Goal: Task Accomplishment & Management: Use online tool/utility

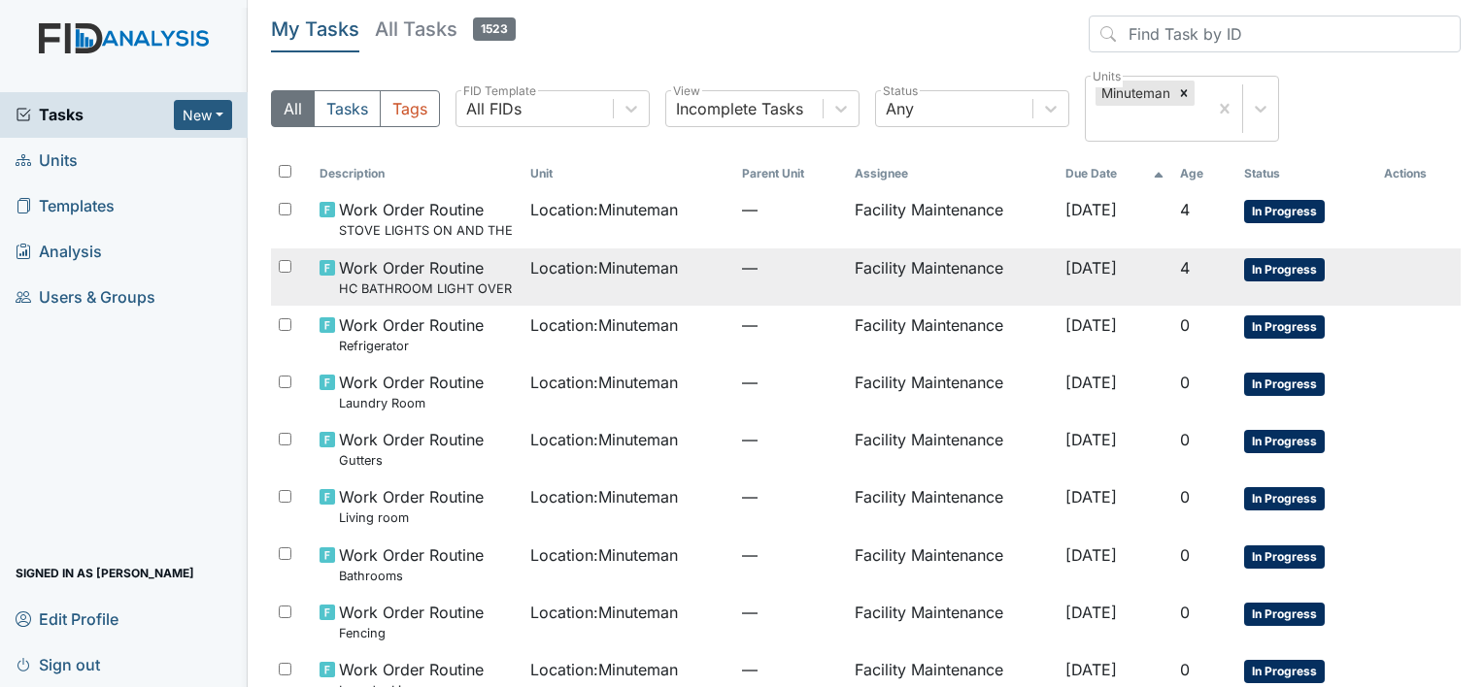
click at [384, 268] on span "Work Order Routine HC BATHROOM LIGHT OVER SINK" at bounding box center [427, 277] width 177 height 42
click at [416, 284] on small "HC BATHROOM LIGHT OVER SINK" at bounding box center [427, 289] width 177 height 18
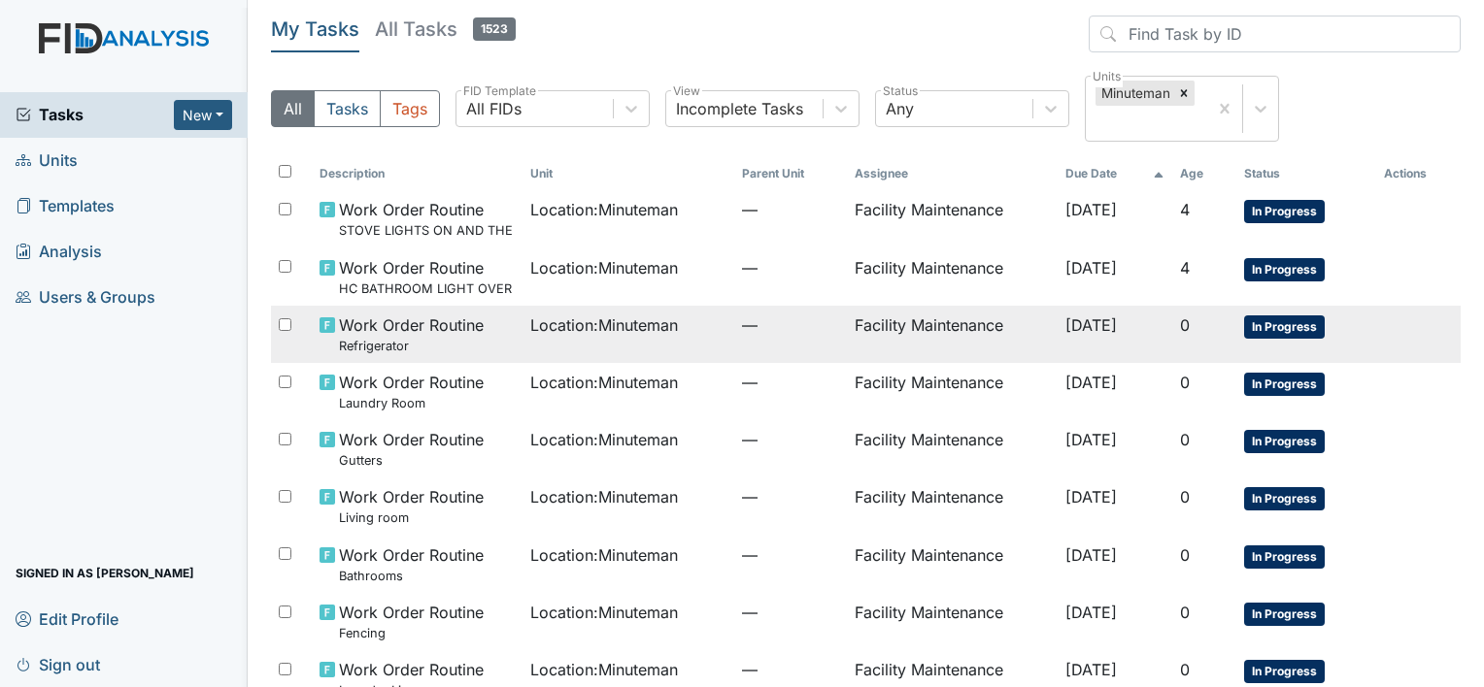
click at [385, 330] on span "Work Order Routine Refrigerator" at bounding box center [411, 335] width 145 height 42
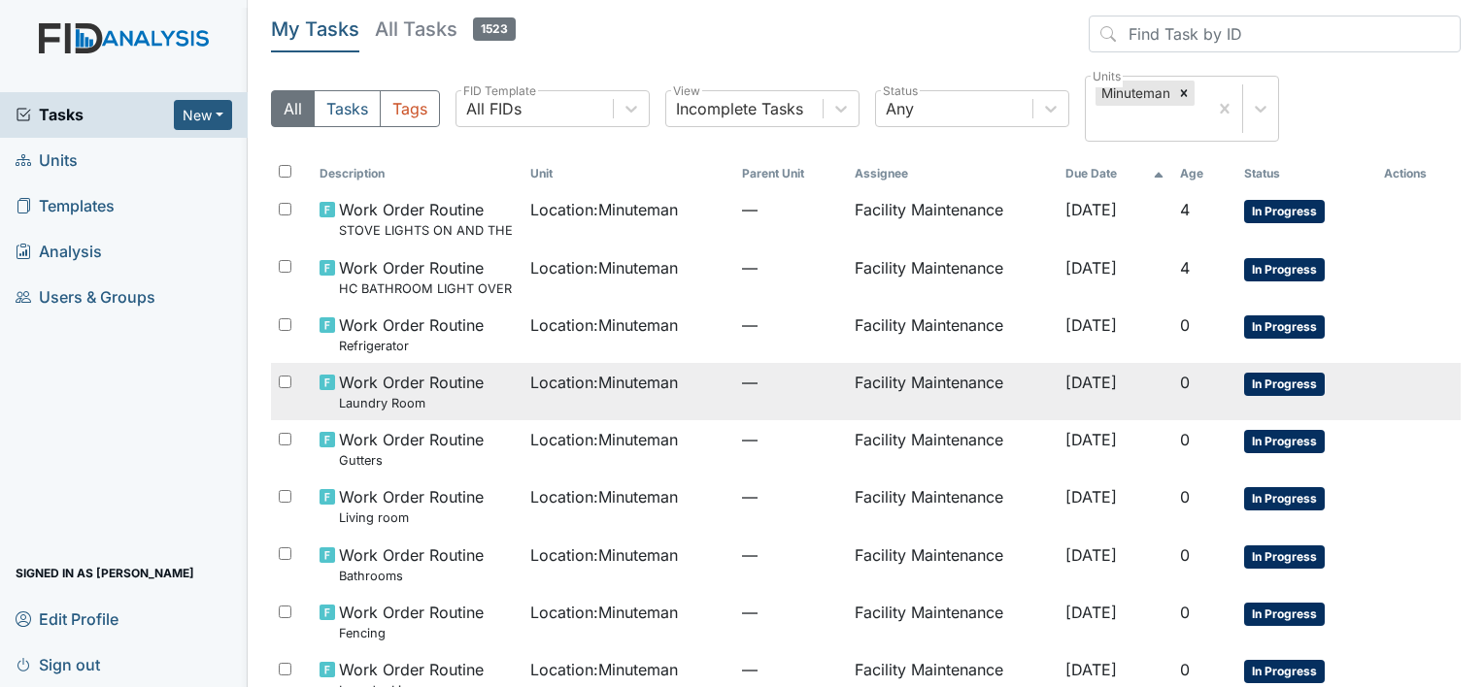
click at [559, 377] on span "Location : Minuteman" at bounding box center [604, 382] width 148 height 23
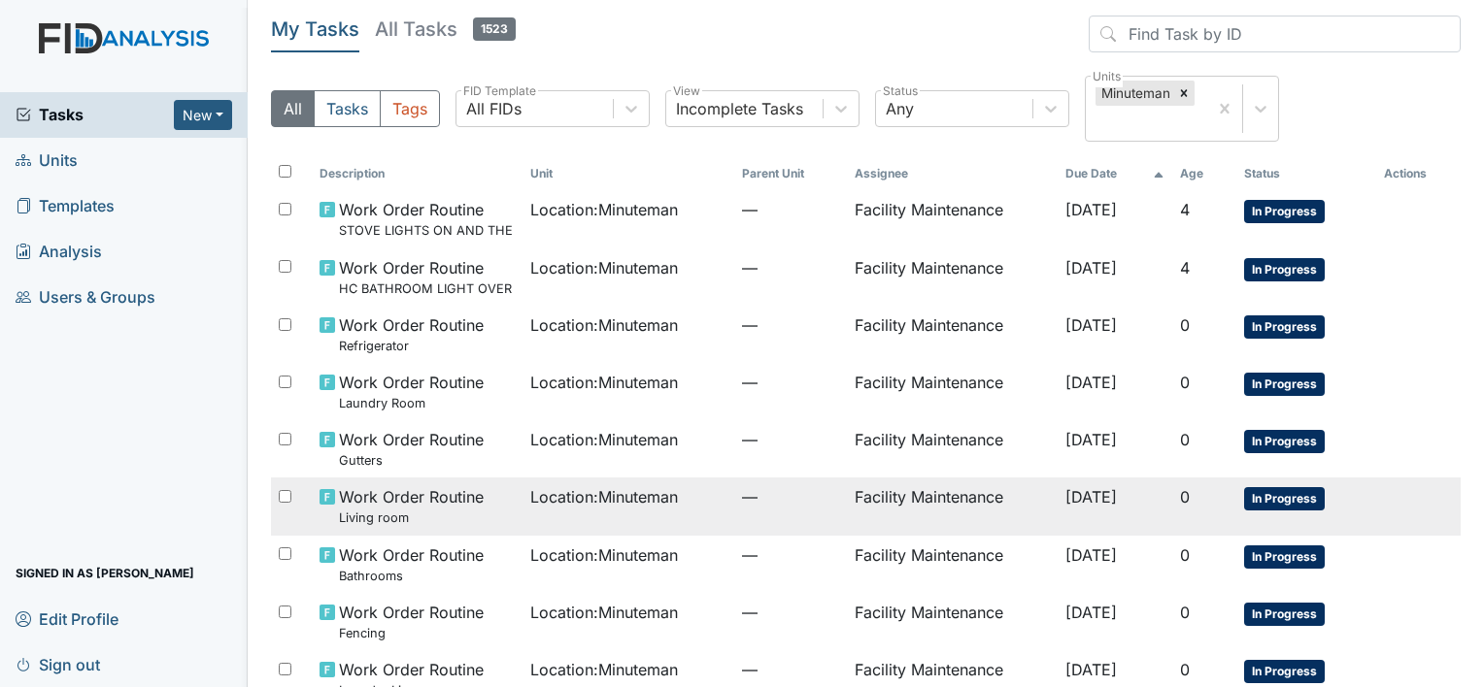
click at [454, 497] on span "Work Order Routine Living room" at bounding box center [411, 506] width 145 height 42
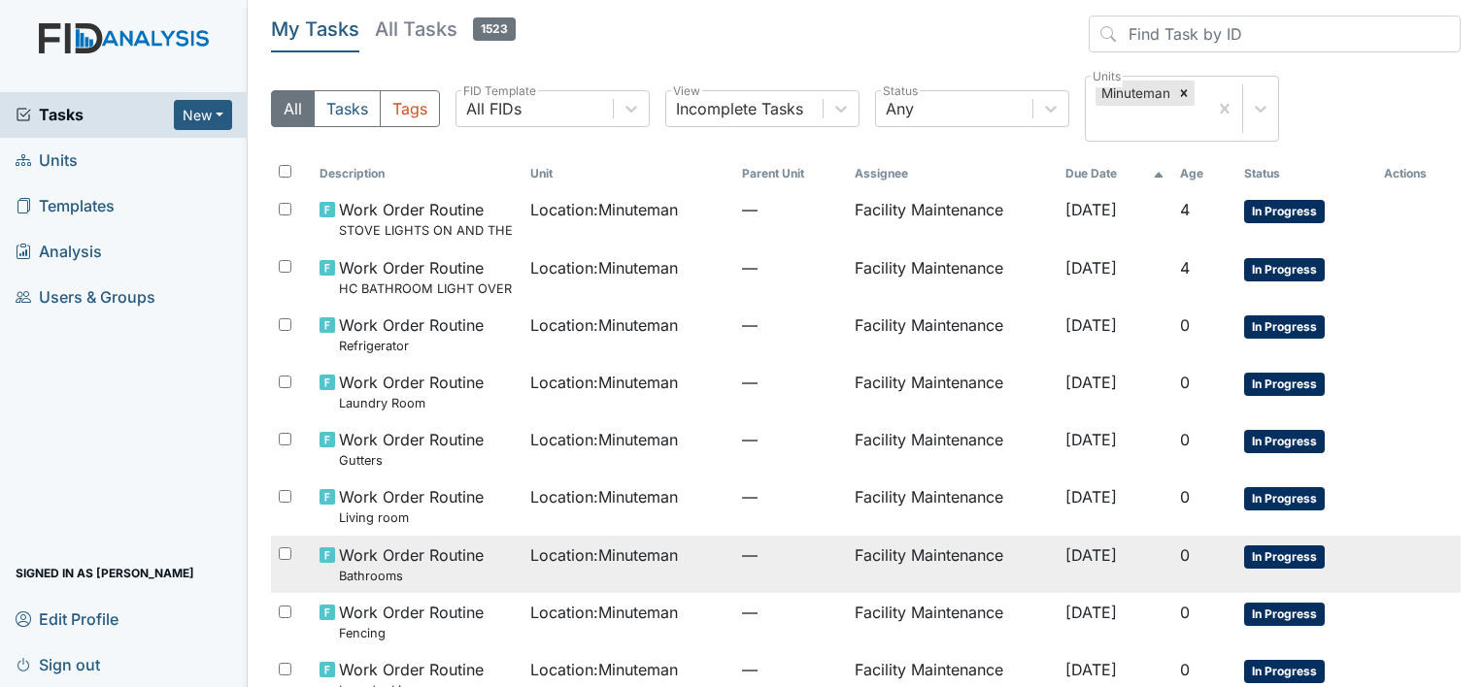
click at [427, 549] on span "Work Order Routine Bathrooms" at bounding box center [411, 565] width 145 height 42
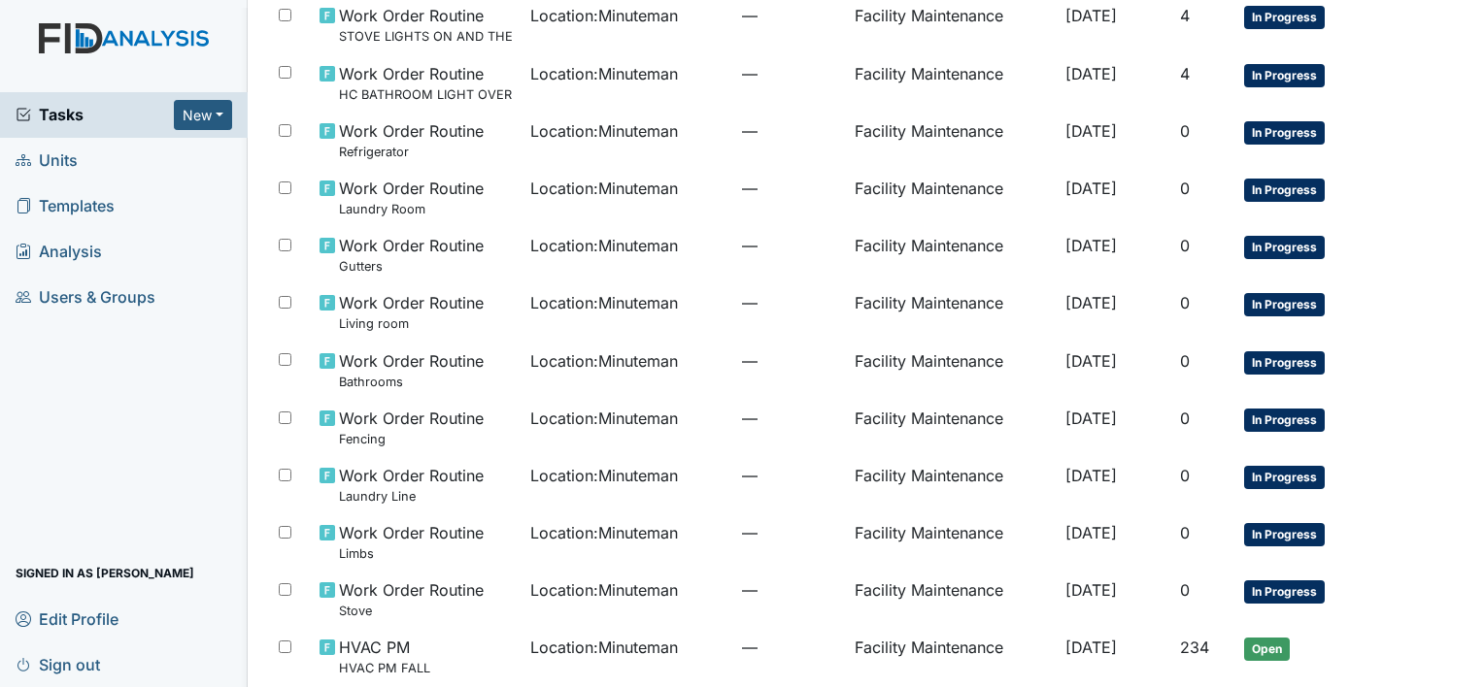
scroll to position [272, 0]
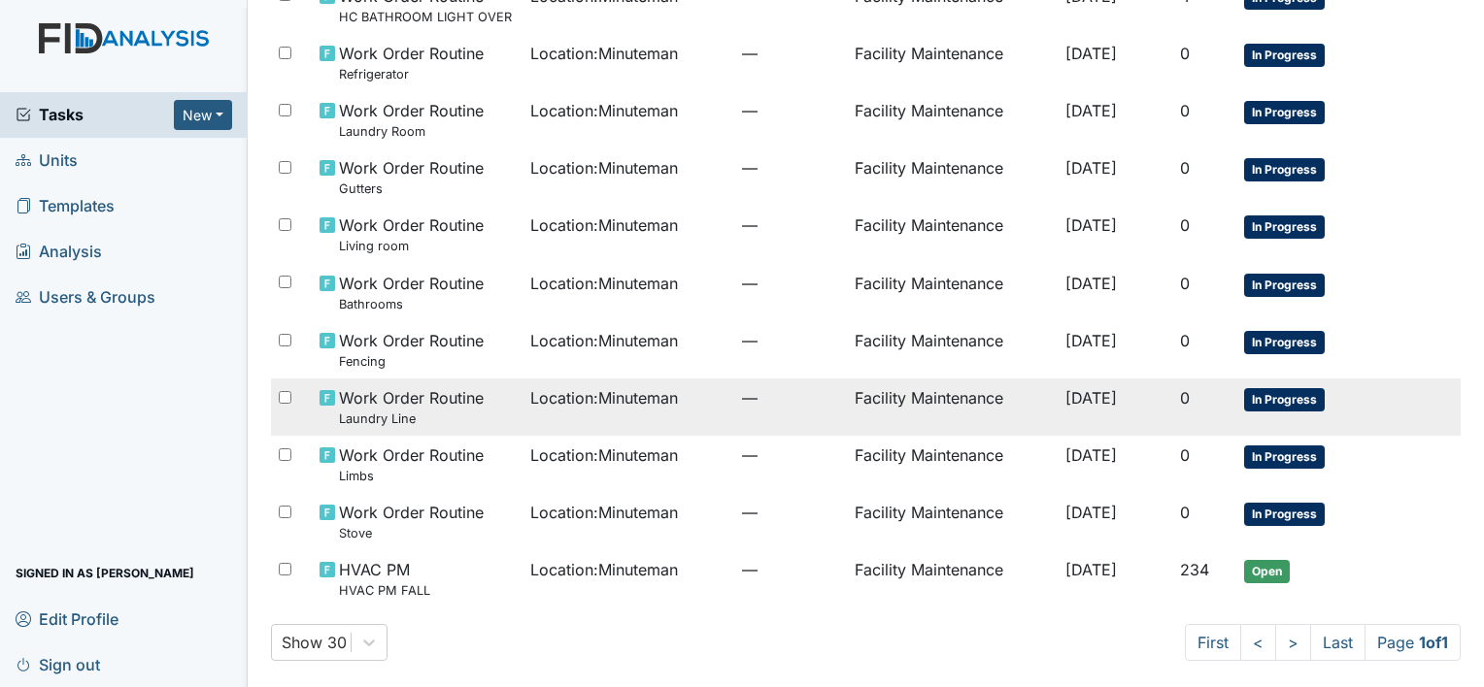
click at [394, 407] on span "Work Order Routine Laundry Line" at bounding box center [411, 407] width 145 height 42
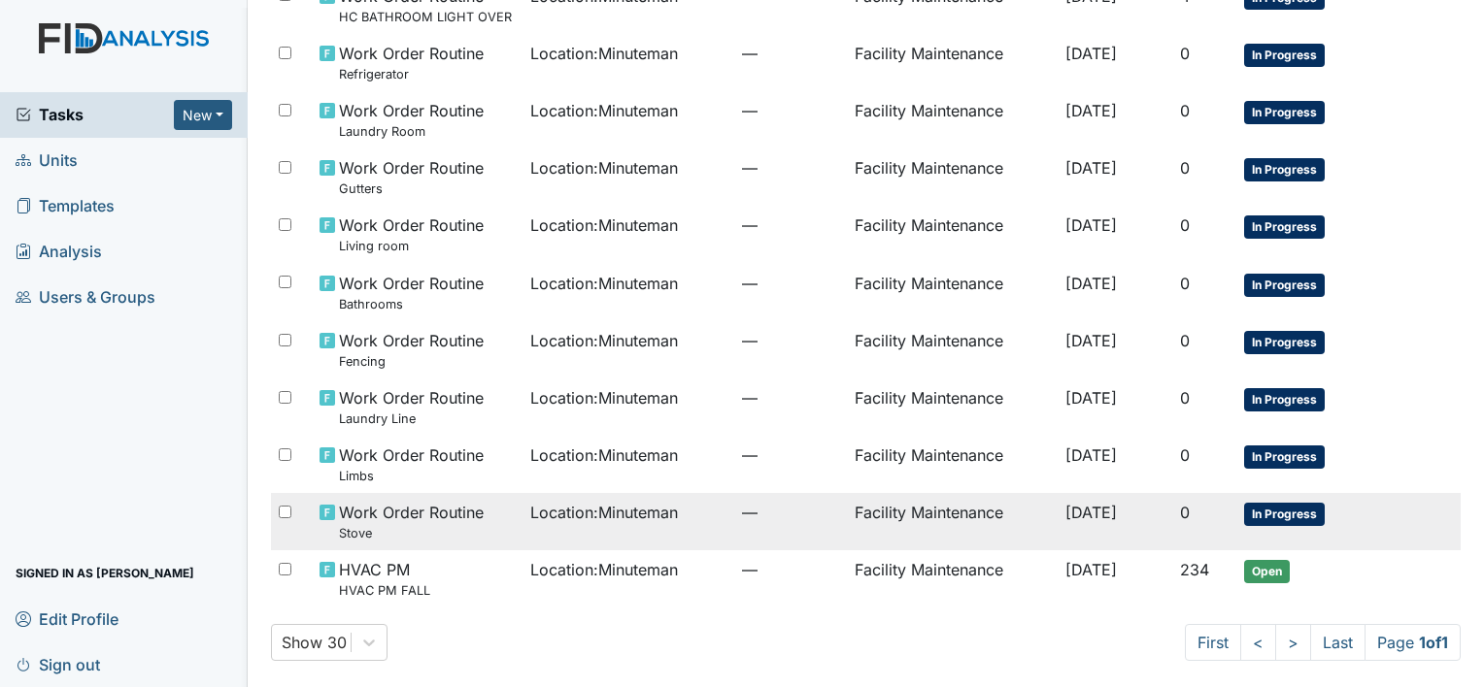
click at [548, 507] on span "Location : Minuteman" at bounding box center [604, 512] width 148 height 23
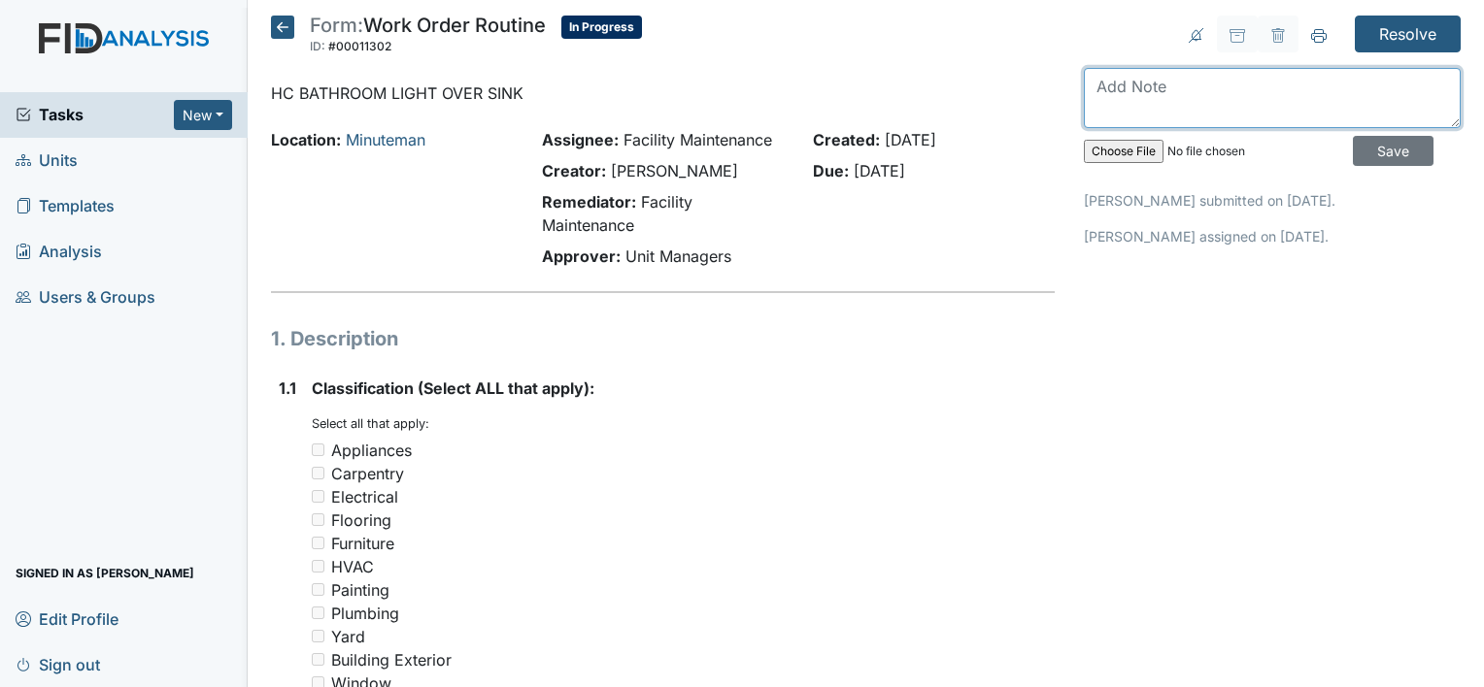
click at [1088, 78] on textarea at bounding box center [1272, 98] width 377 height 60
type textarea "bathroom light over sink is install"
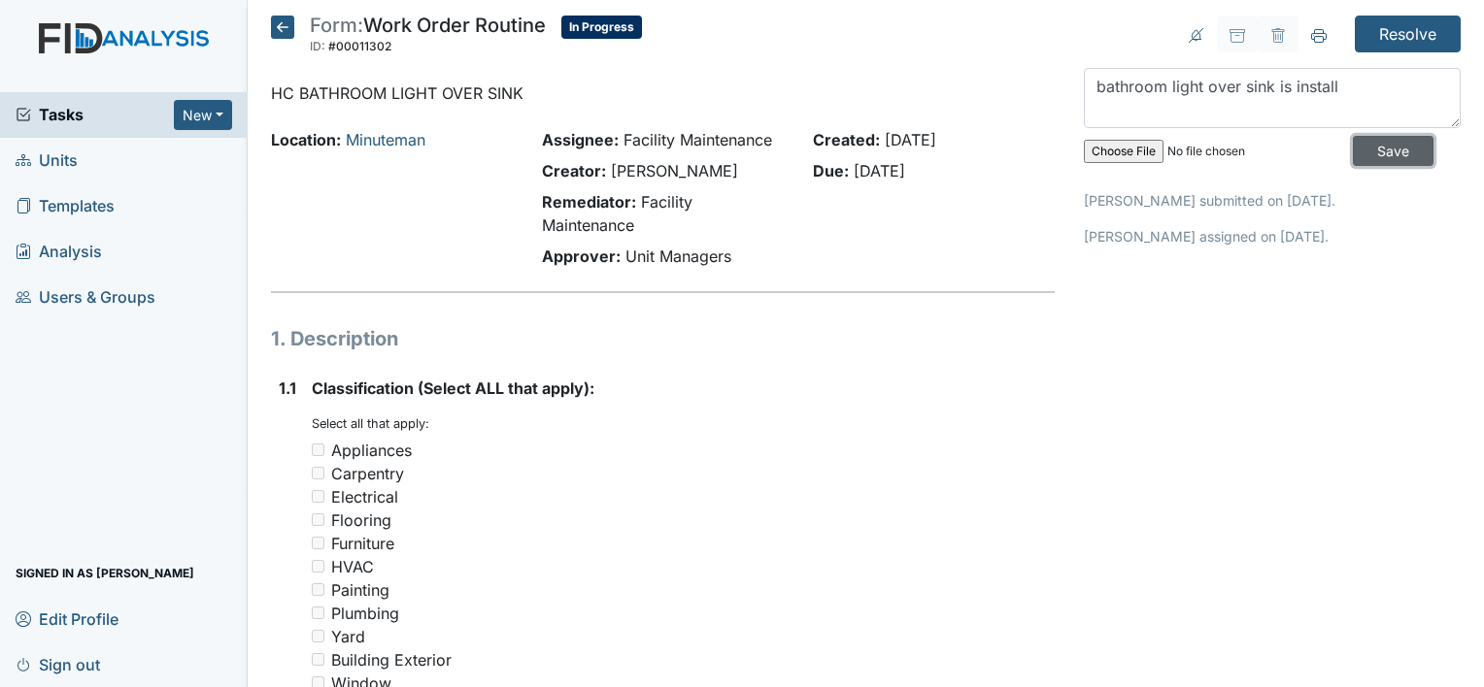
click at [1362, 138] on input "Save" at bounding box center [1393, 151] width 81 height 30
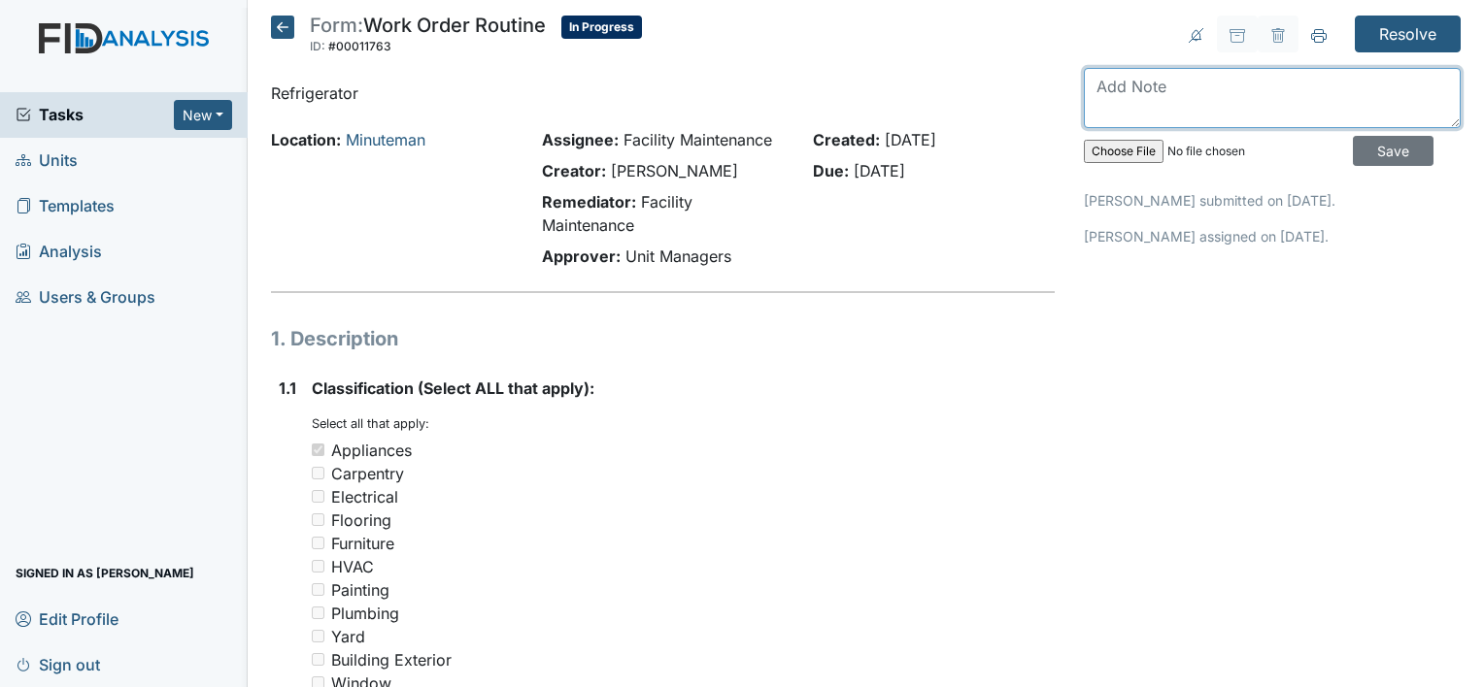
click at [1106, 85] on textarea at bounding box center [1272, 98] width 377 height 60
type textarea "fridge handle is tighten"
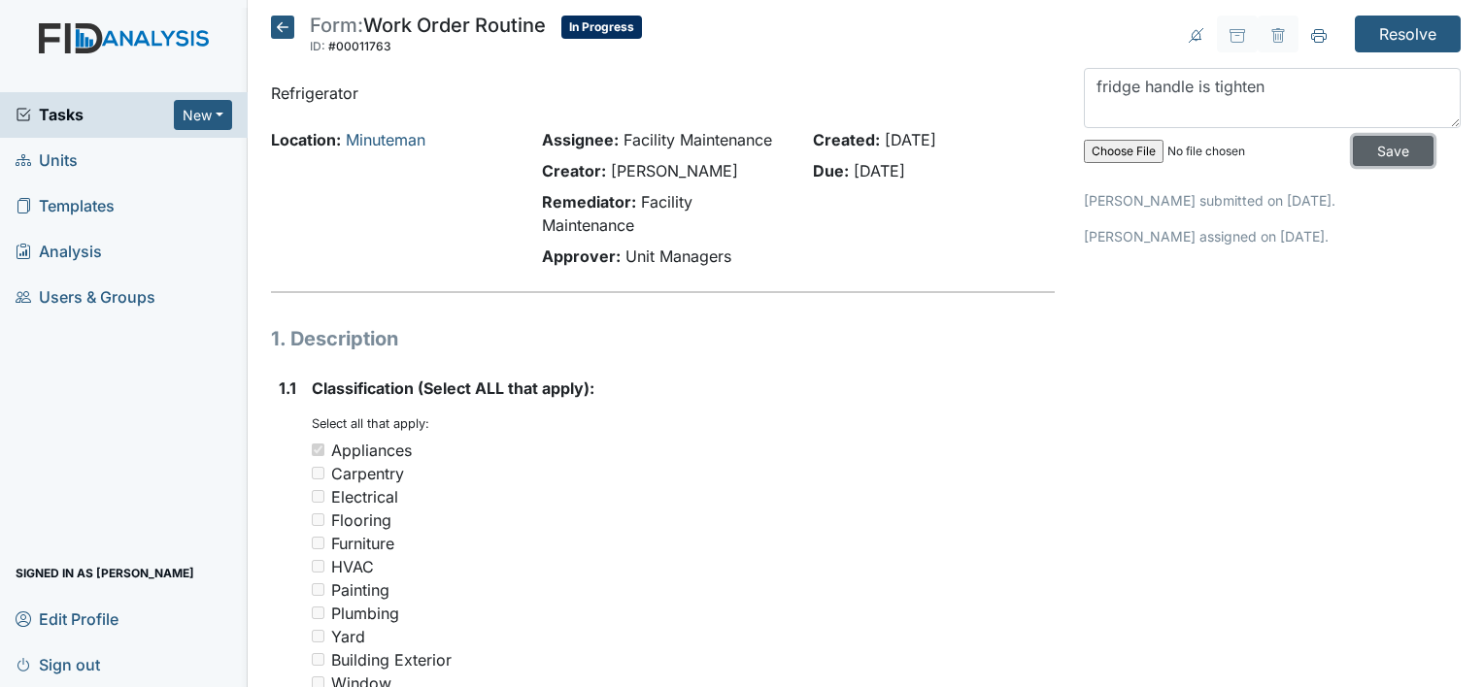
click at [1365, 155] on input "Save" at bounding box center [1393, 151] width 81 height 30
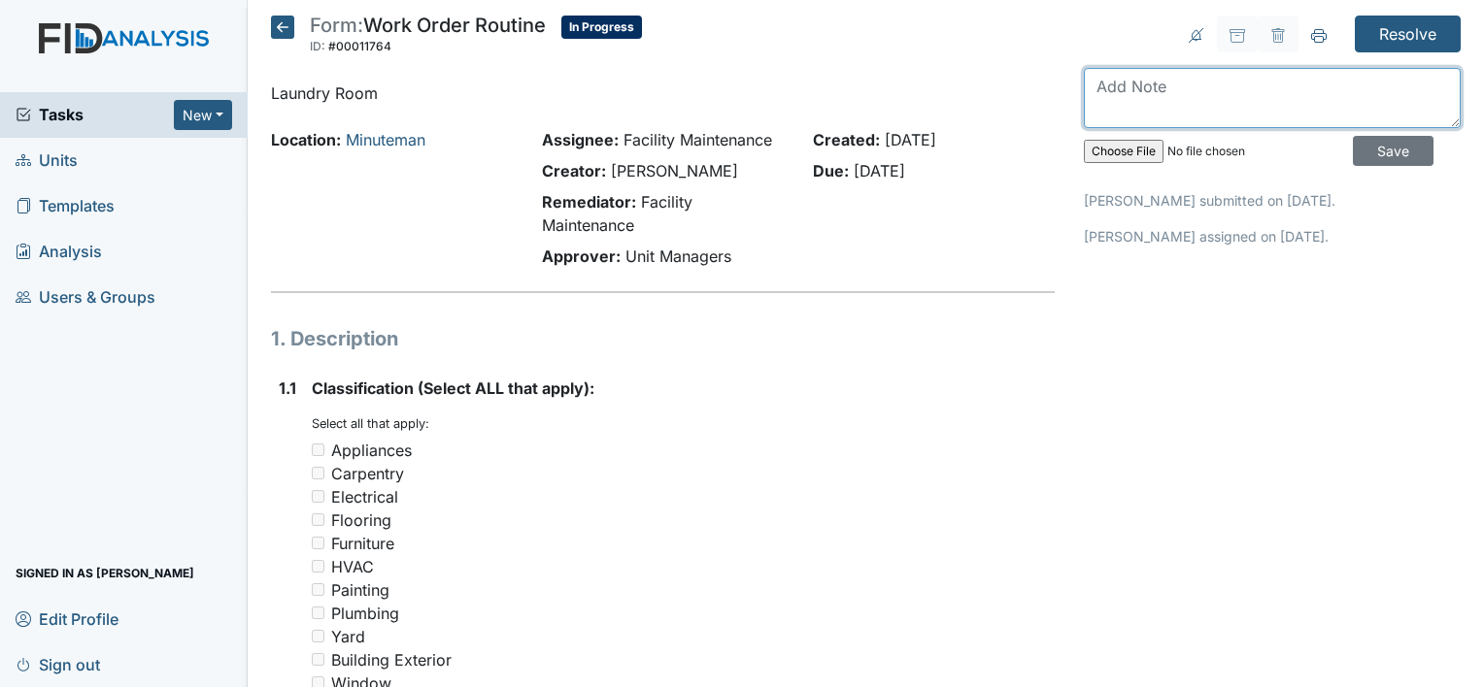
click at [1107, 82] on textarea at bounding box center [1272, 98] width 377 height 60
click at [1114, 85] on textarea "hole in the wall is patchs" at bounding box center [1272, 98] width 377 height 60
type textarea "holes in the wall is patch"
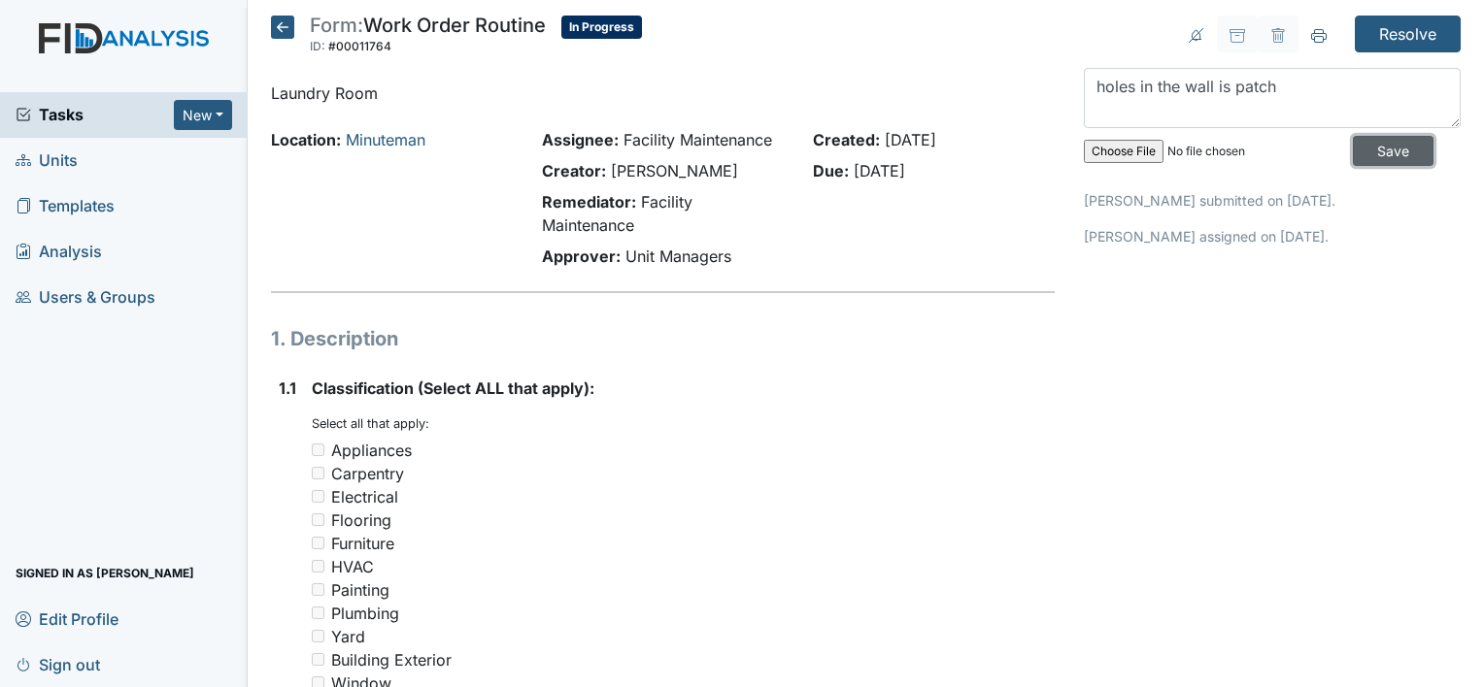
click at [1372, 145] on input "Save" at bounding box center [1393, 151] width 81 height 30
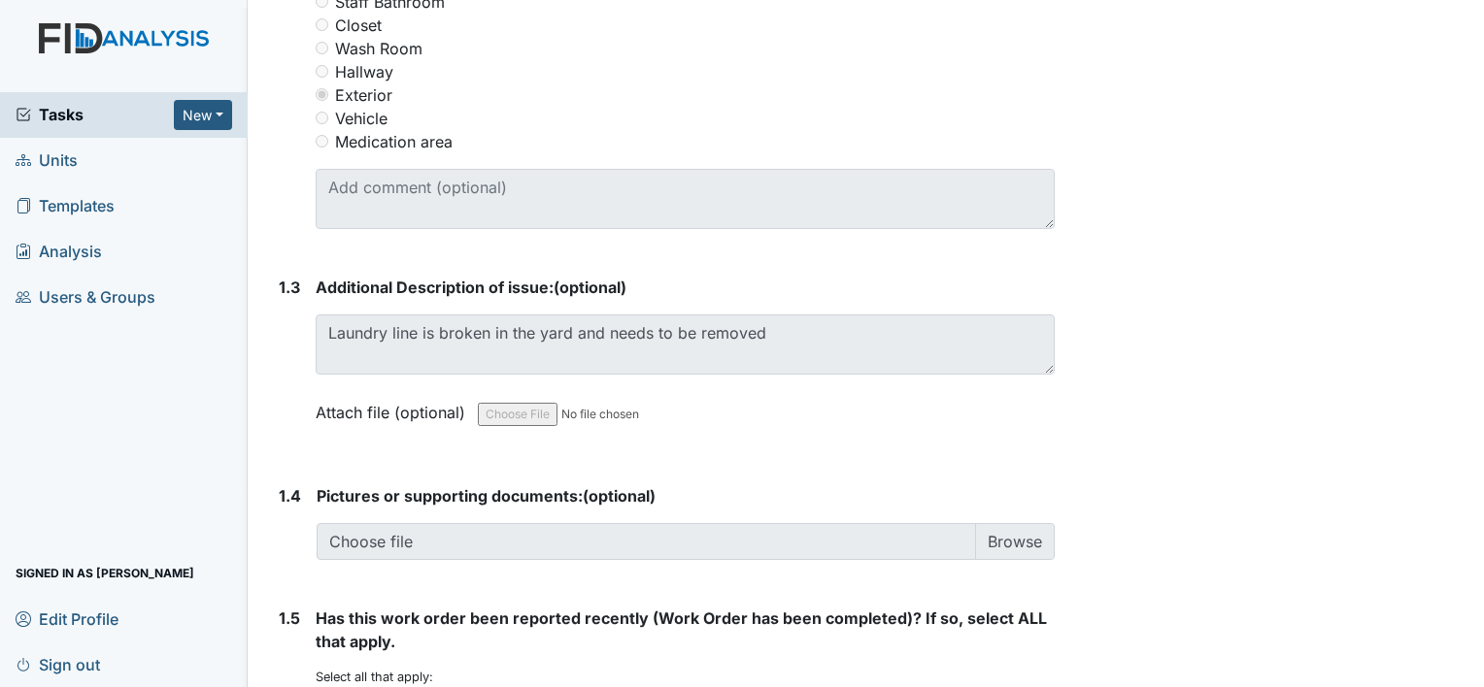
scroll to position [1228, 0]
